Goal: Navigation & Orientation: Understand site structure

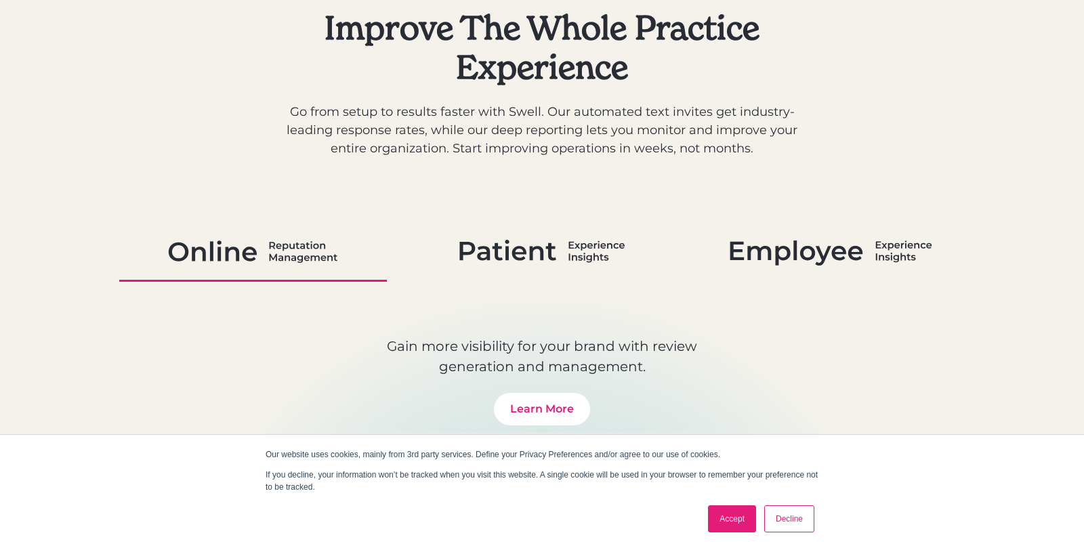
scroll to position [744, 0]
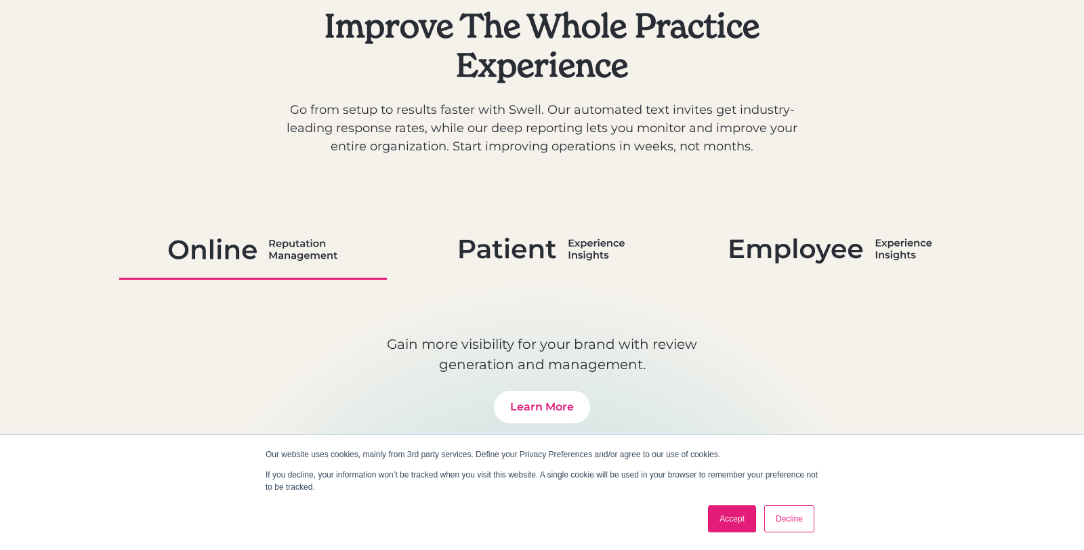
click at [287, 260] on img at bounding box center [252, 249] width 169 height 35
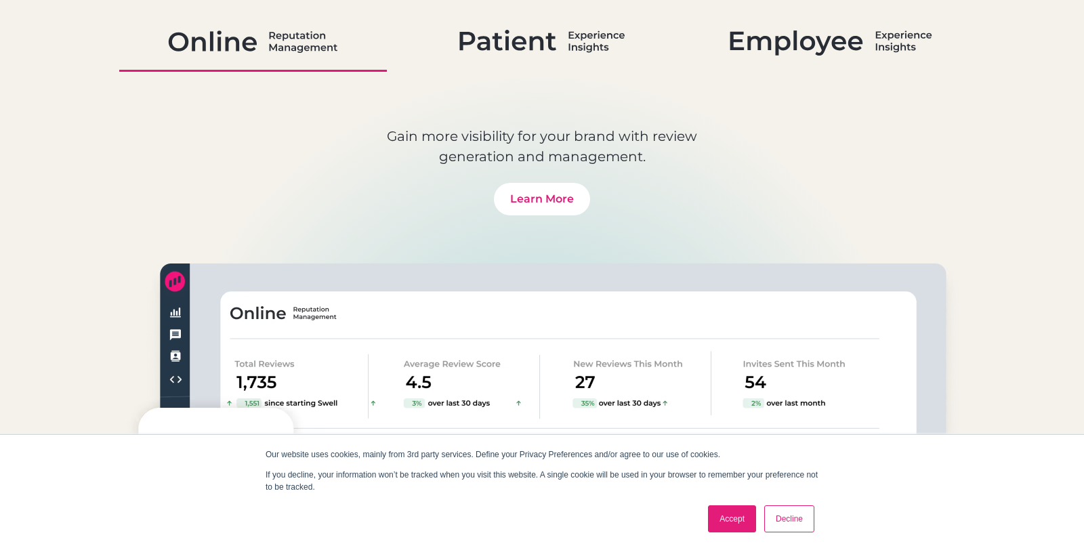
scroll to position [1021, 0]
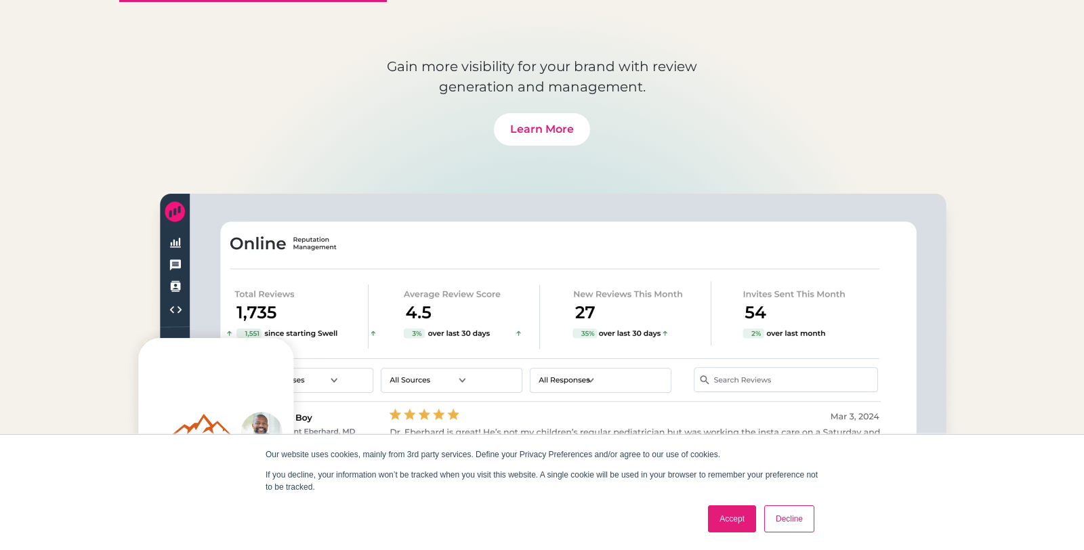
click at [737, 520] on link "Accept" at bounding box center [732, 518] width 48 height 27
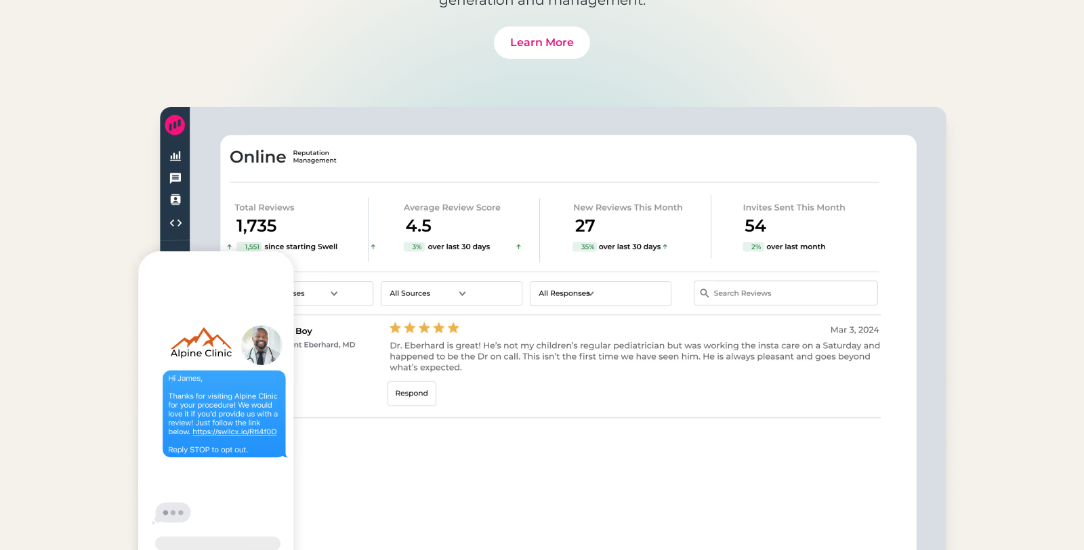
scroll to position [0, 0]
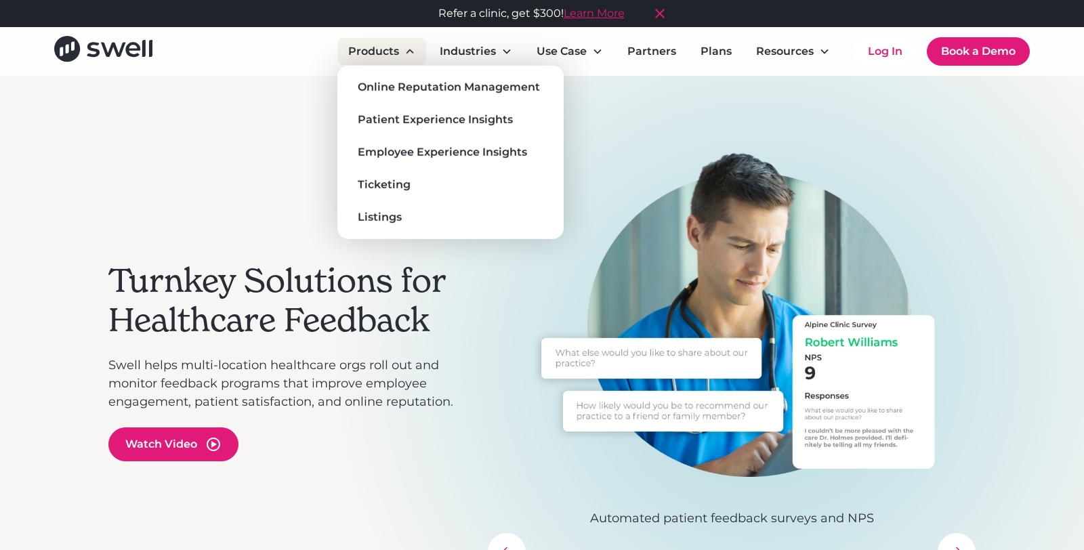
click at [389, 52] on div "Products" at bounding box center [373, 51] width 51 height 16
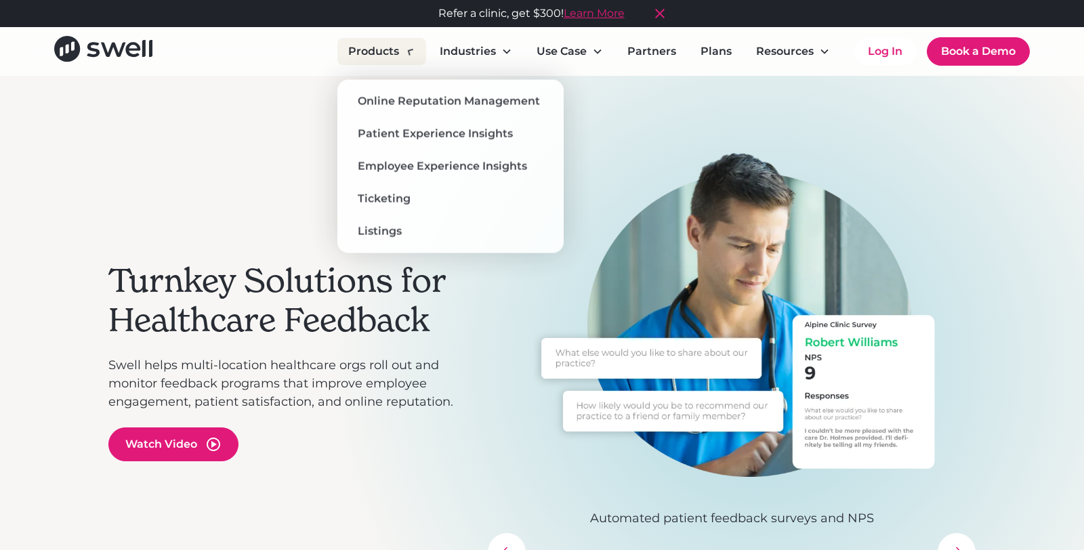
click at [398, 51] on div "Products" at bounding box center [373, 51] width 51 height 16
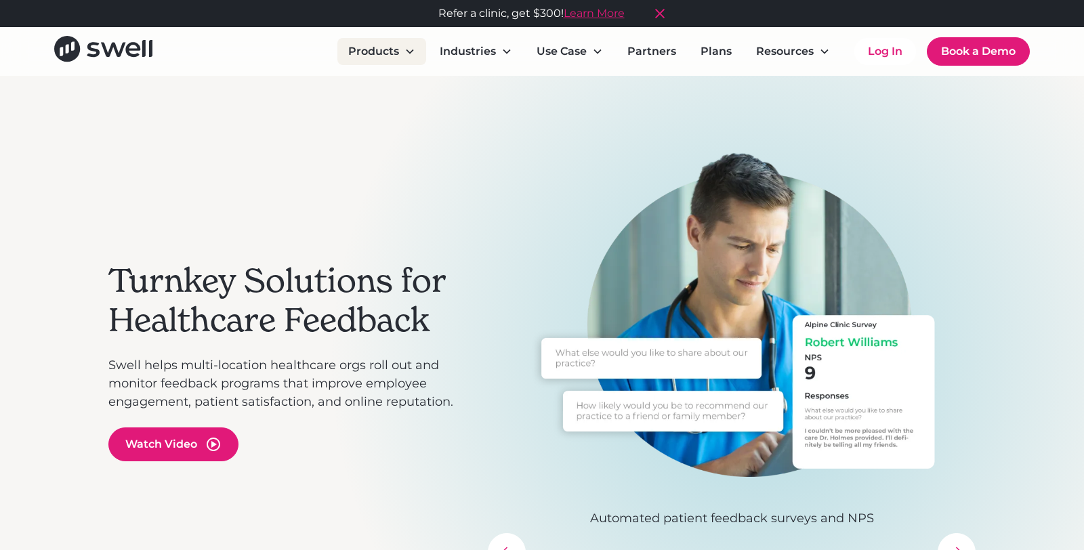
click at [398, 51] on div "Products" at bounding box center [373, 51] width 51 height 16
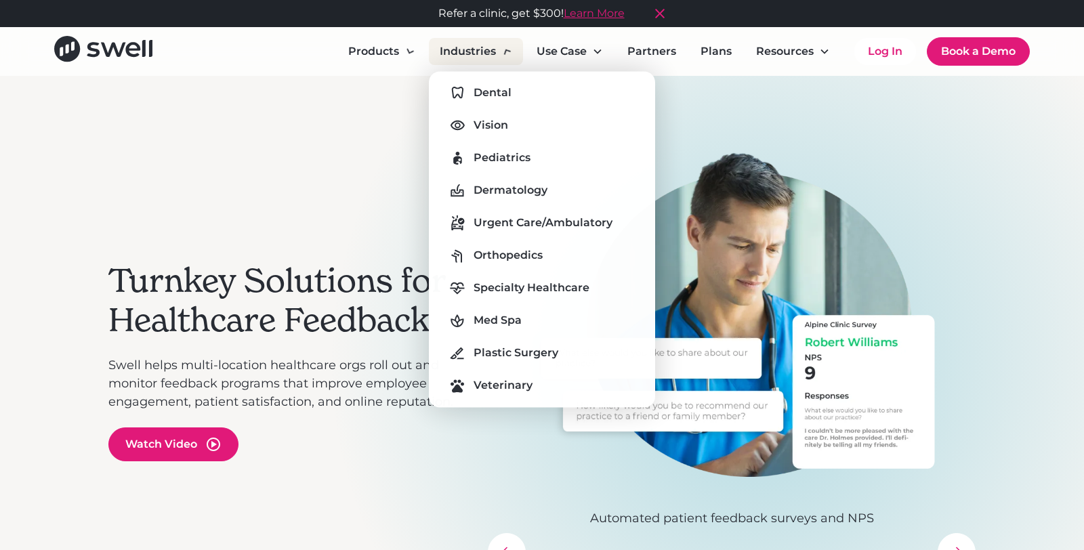
click at [457, 47] on div "Industries" at bounding box center [468, 51] width 56 height 16
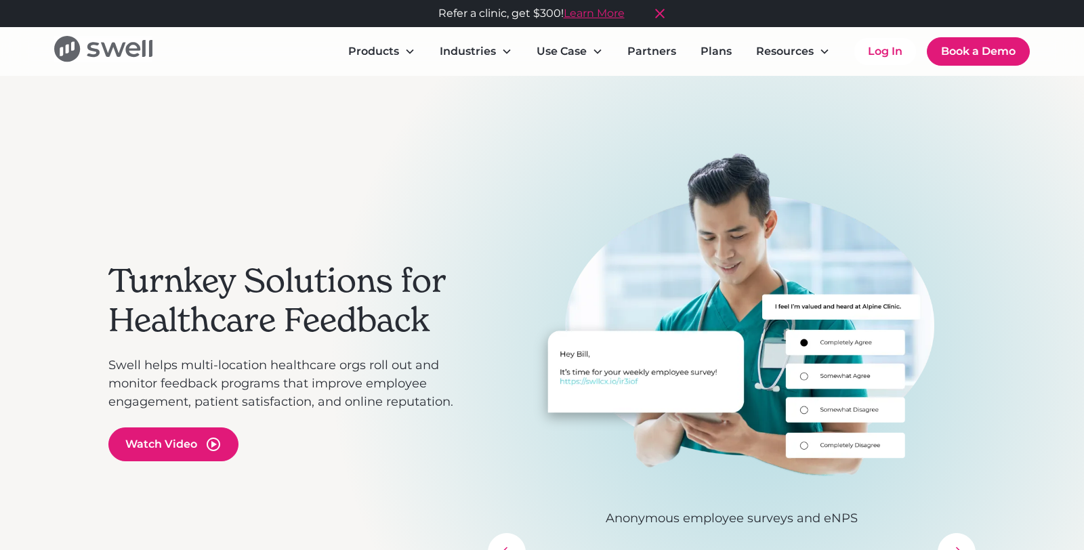
click at [100, 55] on icon "home" at bounding box center [103, 49] width 98 height 26
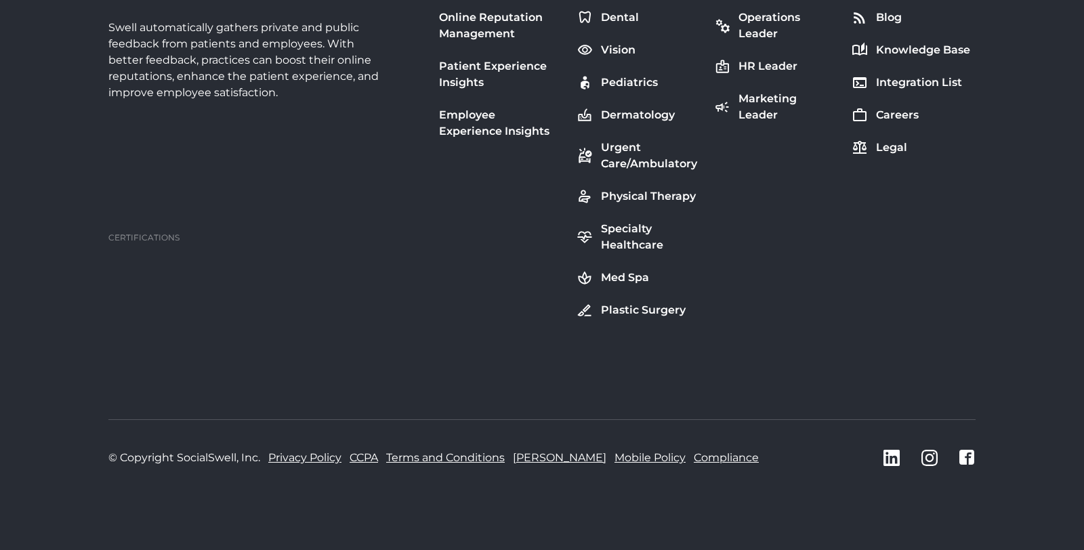
scroll to position [4860, 0]
